Goal: Task Accomplishment & Management: Manage account settings

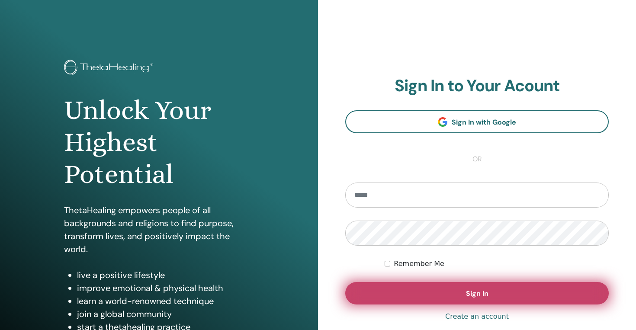
type input "**********"
click at [460, 301] on button "Sign In" at bounding box center [477, 293] width 264 height 23
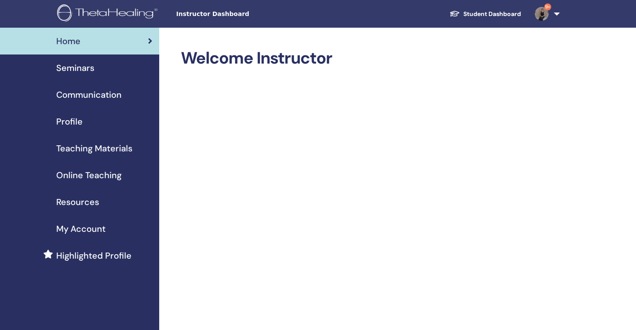
click at [92, 64] on span "Seminars" at bounding box center [75, 67] width 38 height 13
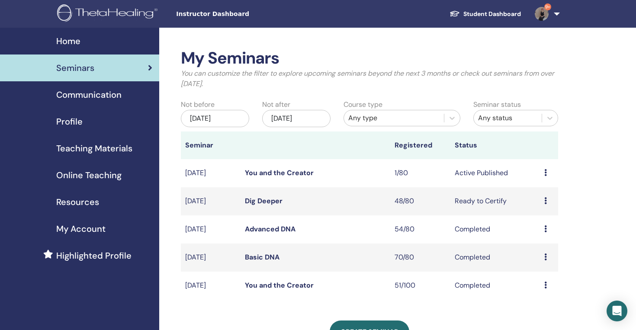
click at [261, 206] on td "Dig Deeper" at bounding box center [316, 201] width 150 height 28
click at [269, 201] on link "Dig Deeper" at bounding box center [264, 200] width 38 height 9
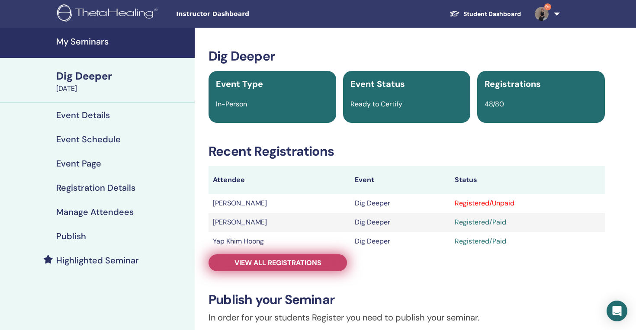
click at [283, 264] on span "View all registrations" at bounding box center [278, 262] width 87 height 9
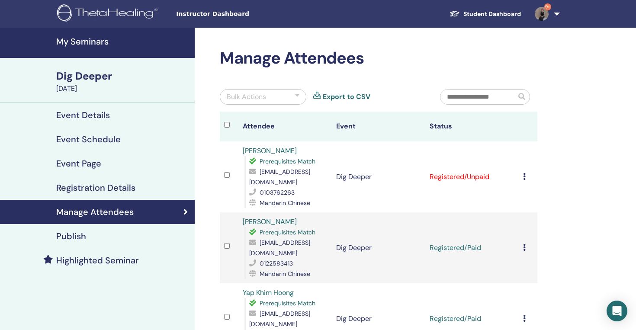
click at [525, 173] on icon at bounding box center [524, 176] width 3 height 7
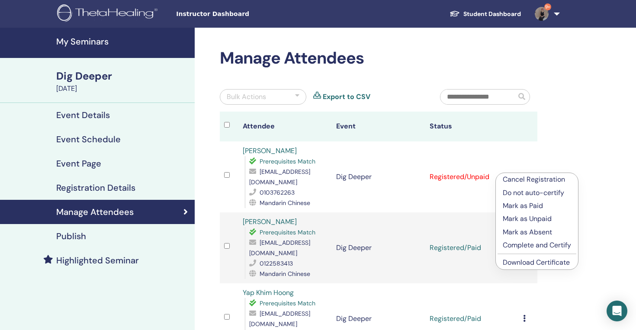
click at [530, 209] on p "Mark as Paid" at bounding box center [537, 206] width 68 height 10
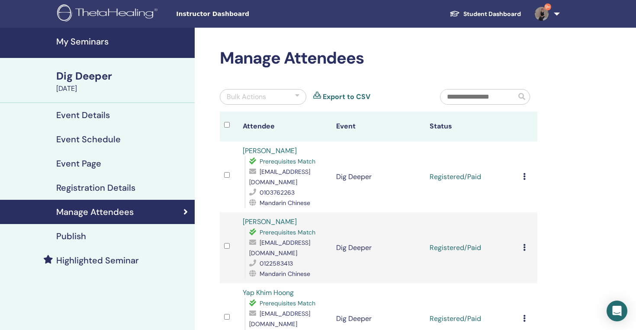
click at [525, 173] on icon at bounding box center [524, 176] width 3 height 7
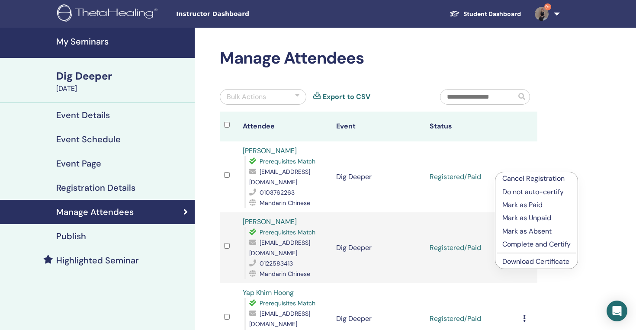
click at [521, 262] on link "Download Certificate" at bounding box center [535, 261] width 67 height 9
